Goal: Task Accomplishment & Management: Manage account settings

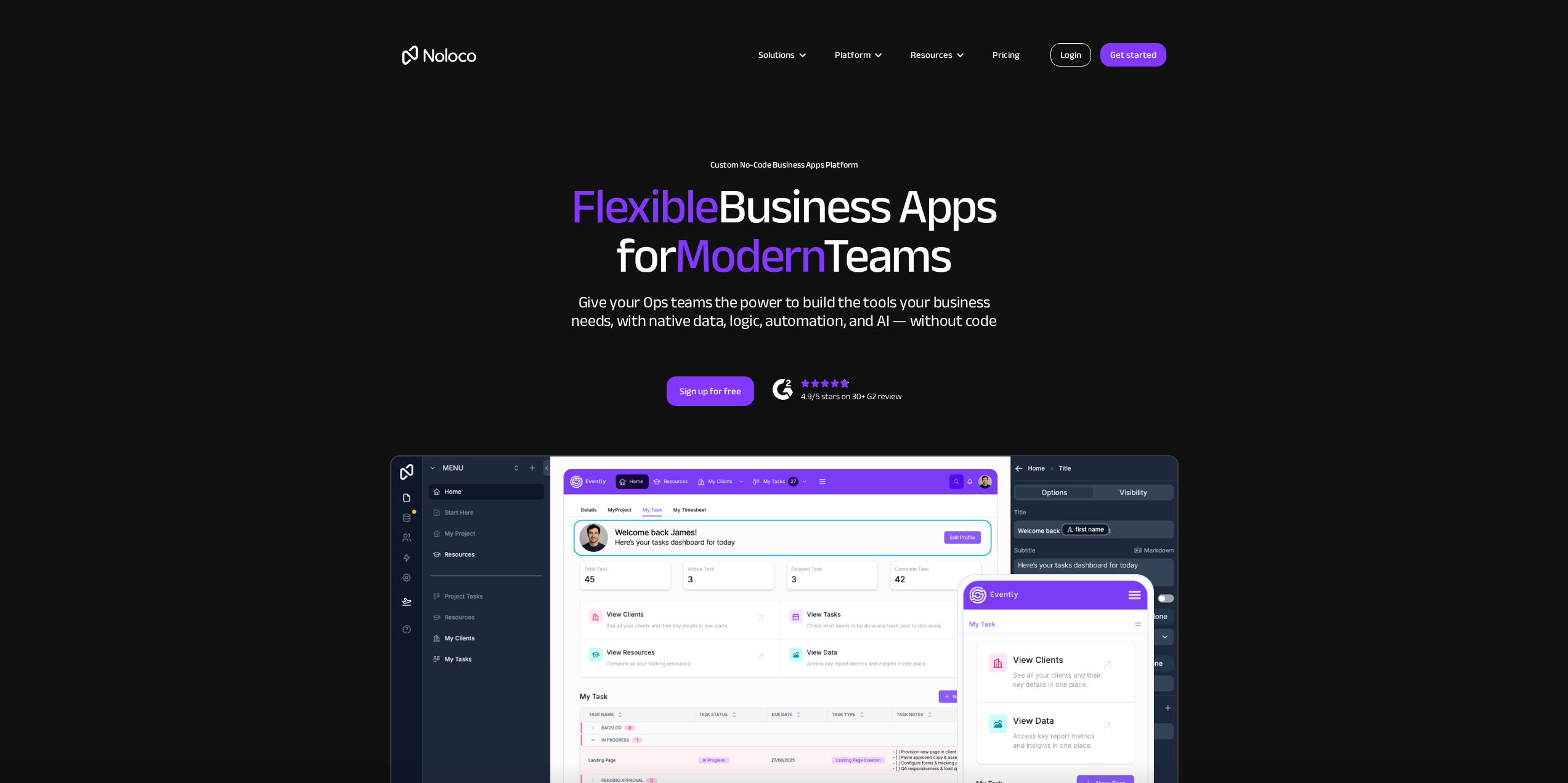
click at [1064, 49] on link "Login" at bounding box center [1071, 55] width 41 height 24
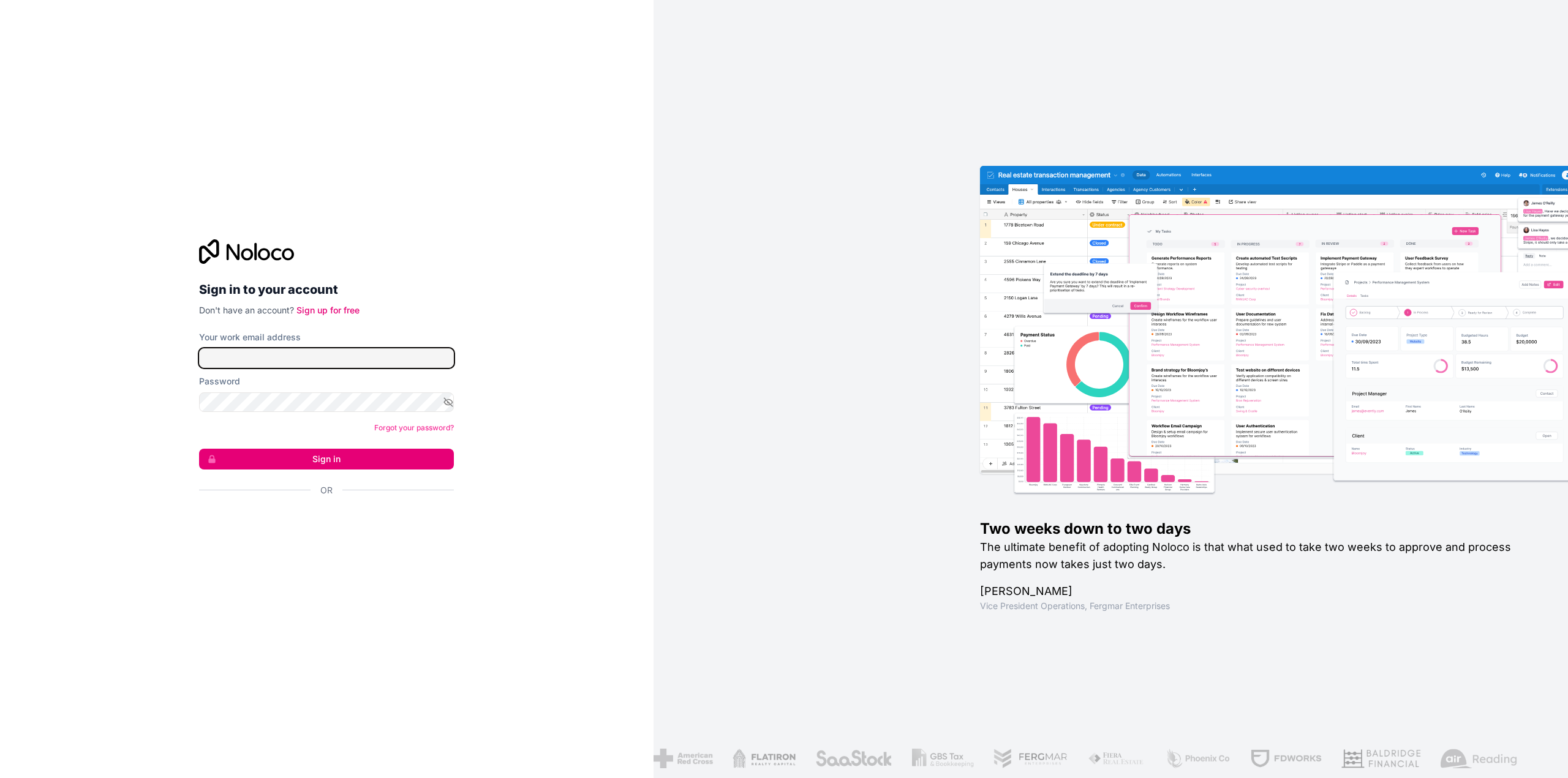
click at [302, 356] on input "Your work email address" at bounding box center [326, 358] width 255 height 20
type input "scott+noloco@tradewiseventures.com"
click at [323, 455] on button "Sign in" at bounding box center [326, 459] width 255 height 21
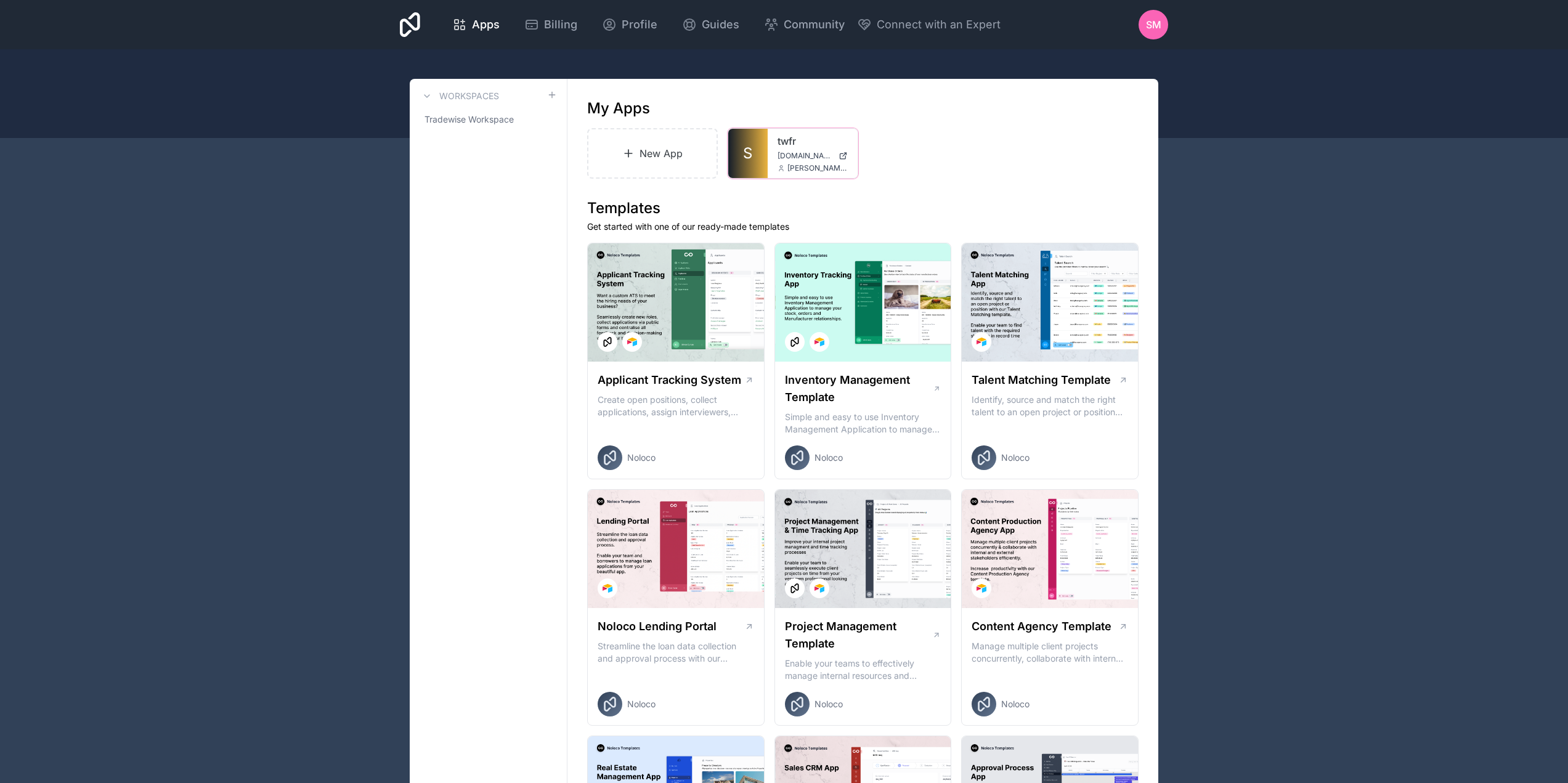
click at [0, 0] on icon at bounding box center [0, 0] width 0 height 0
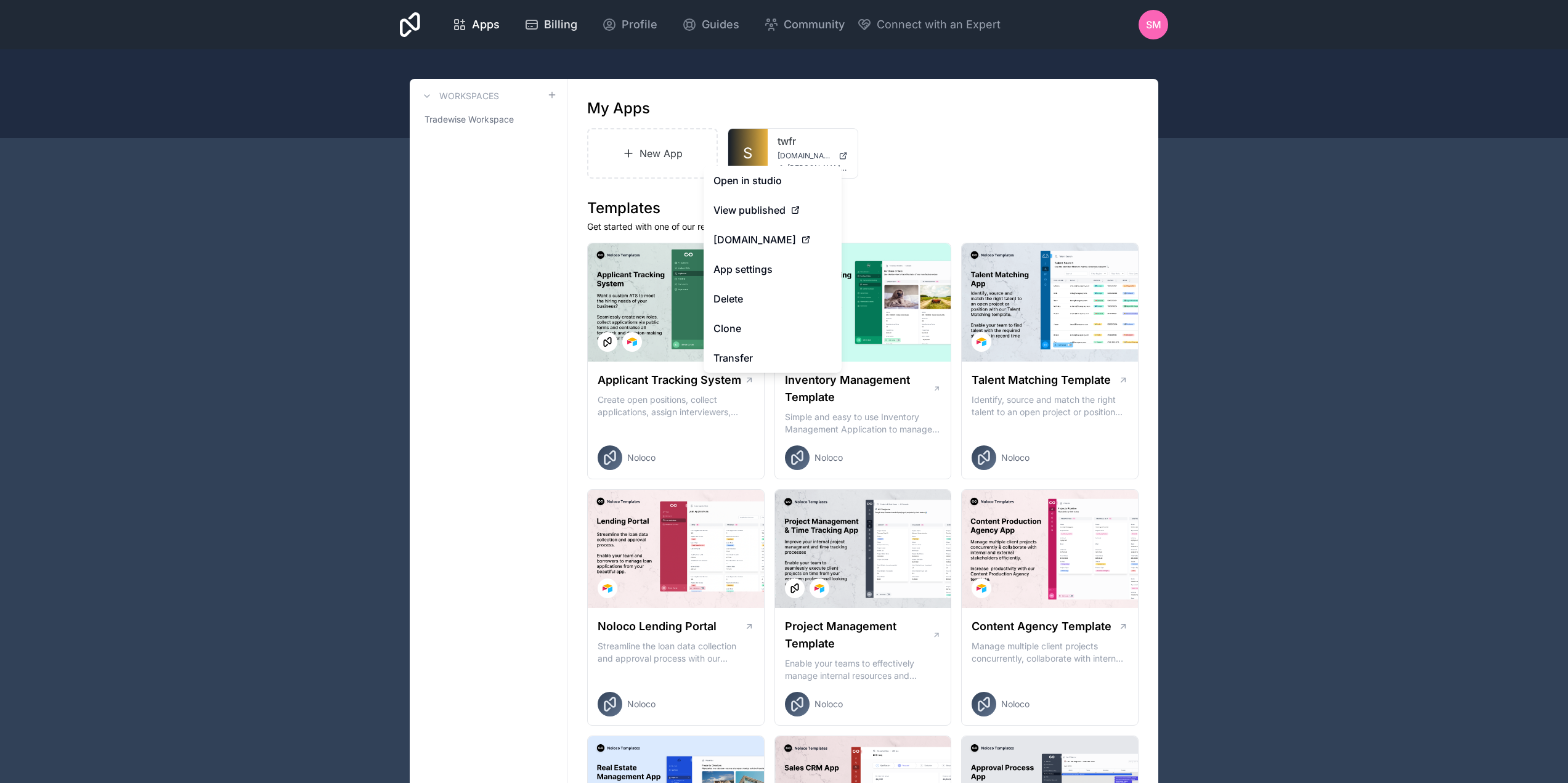
click at [553, 29] on span "Billing" at bounding box center [561, 25] width 33 height 17
